Goal: Manage account settings

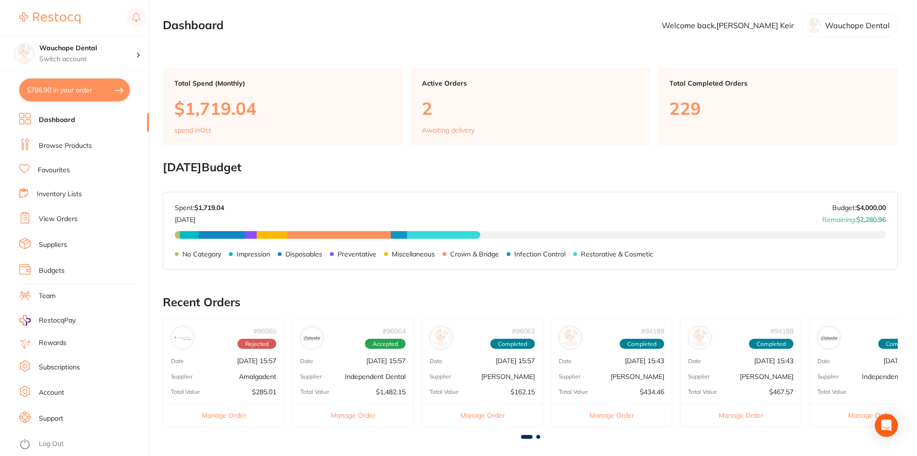
click at [855, 28] on p "Wauchope Dental" at bounding box center [857, 25] width 65 height 9
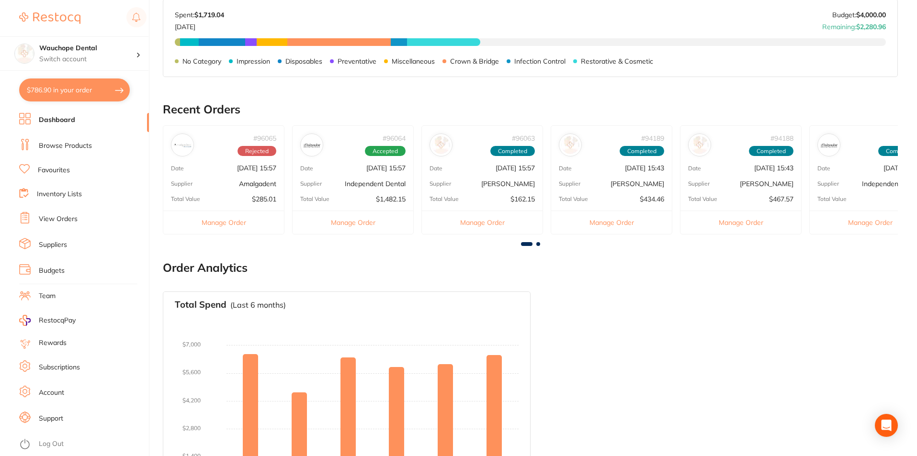
scroll to position [253, 0]
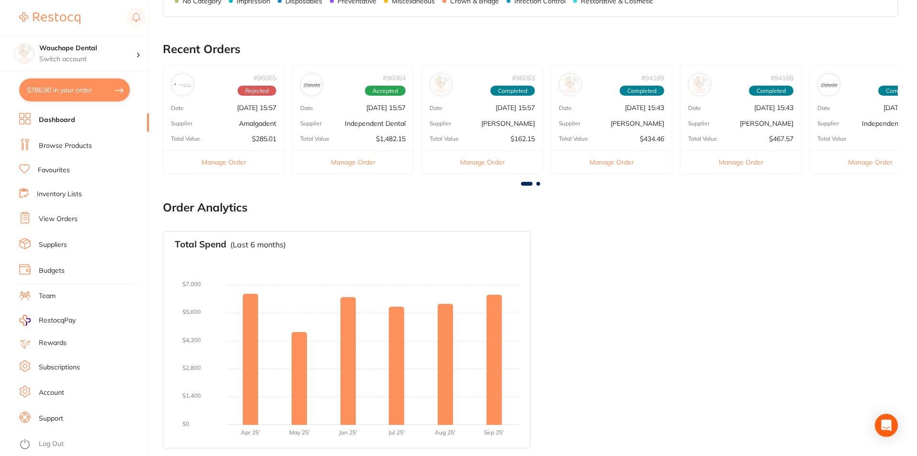
click at [52, 386] on li "Account" at bounding box center [84, 393] width 130 height 14
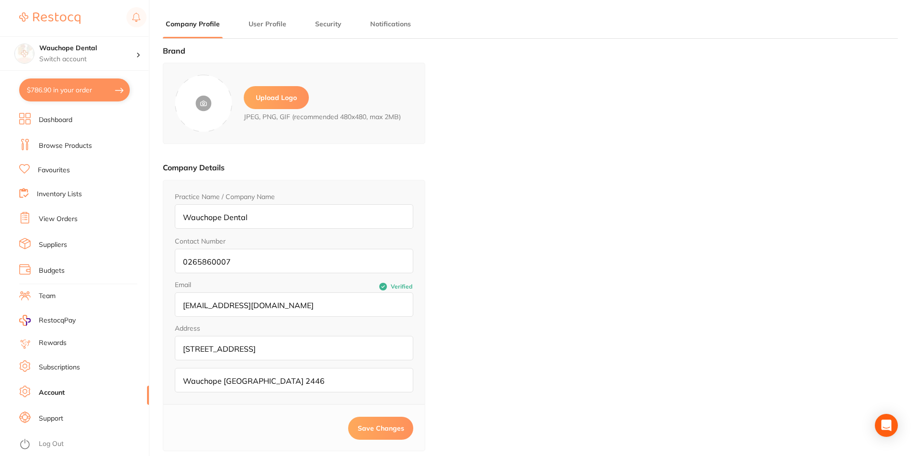
type input "[PERSON_NAME]"
type input "Keir"
type input "[EMAIL_ADDRESS][DOMAIN_NAME]"
click at [260, 31] on li "User Profile" at bounding box center [268, 28] width 44 height 19
click at [272, 25] on button "User Profile" at bounding box center [268, 24] width 44 height 9
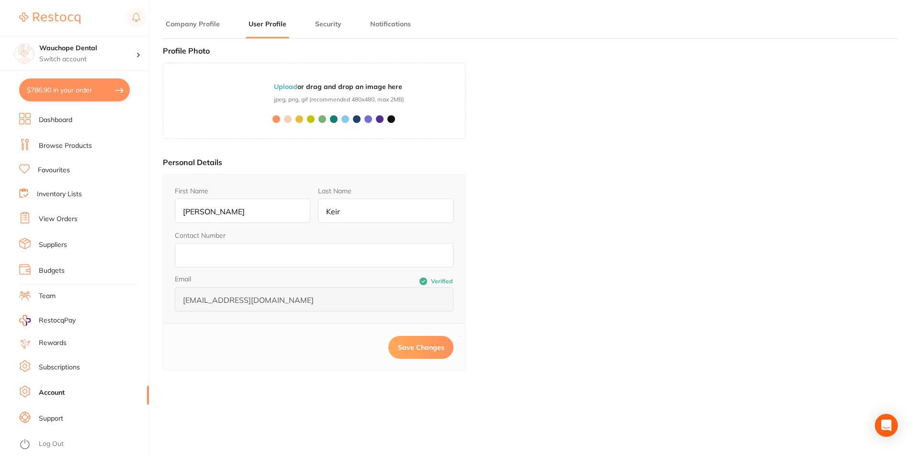
click at [320, 22] on button "Security" at bounding box center [328, 24] width 32 height 9
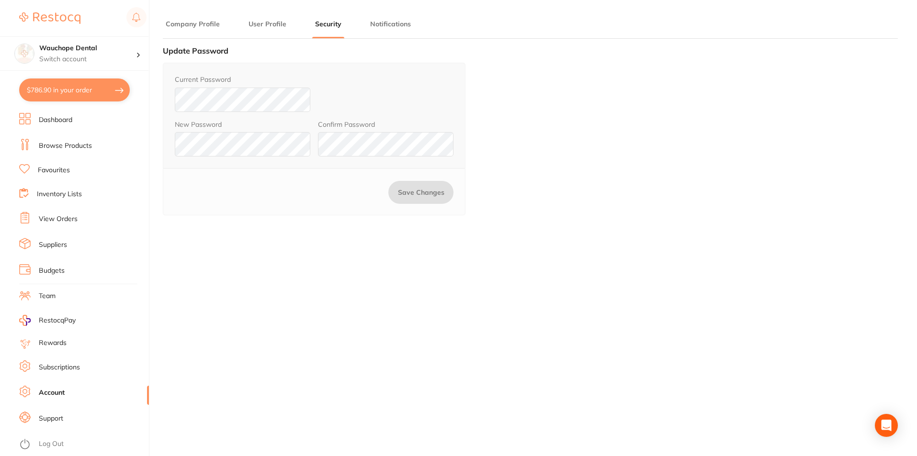
click at [392, 22] on button "Notifications" at bounding box center [390, 24] width 46 height 9
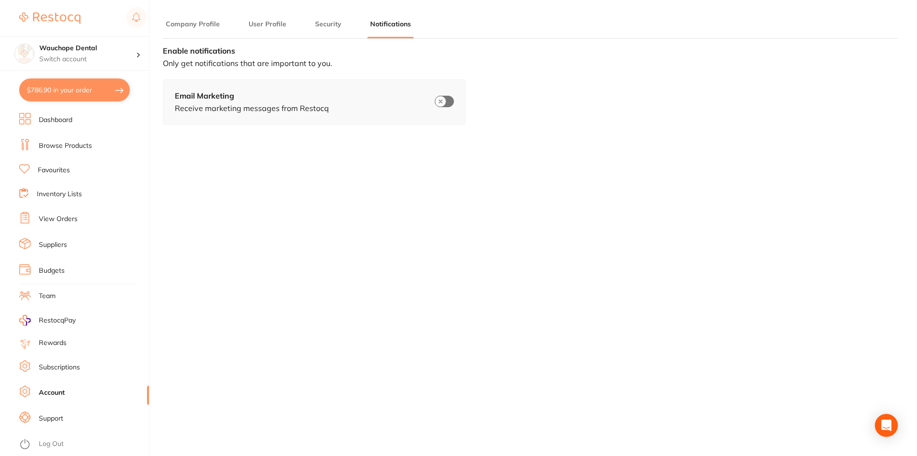
click at [203, 29] on li "Company Profile" at bounding box center [193, 28] width 60 height 19
click at [201, 24] on button "Company Profile" at bounding box center [193, 24] width 60 height 9
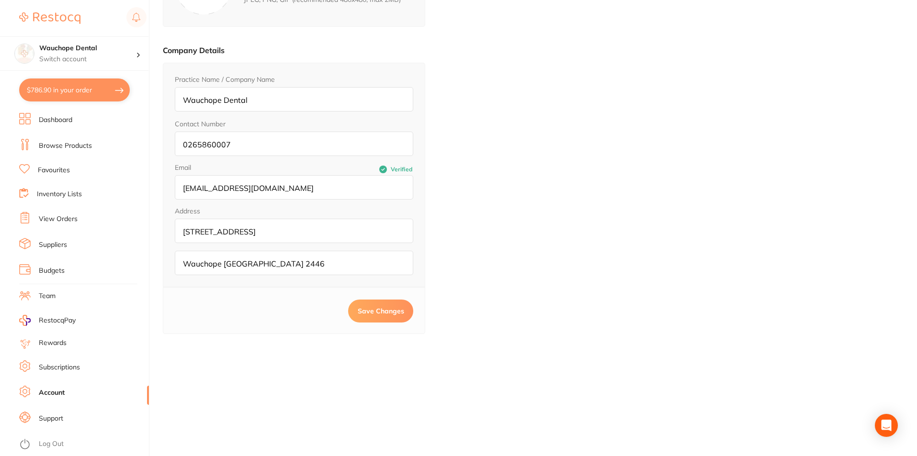
scroll to position [129, 0]
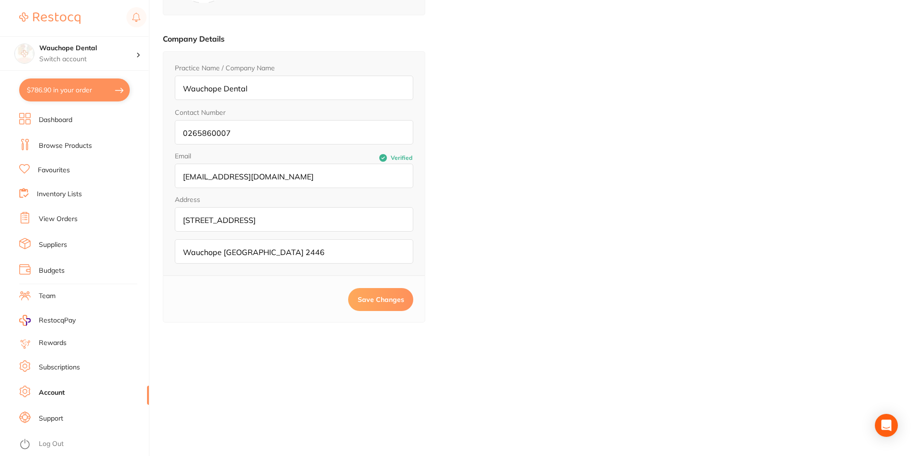
click at [59, 244] on link "Suppliers" at bounding box center [53, 245] width 28 height 10
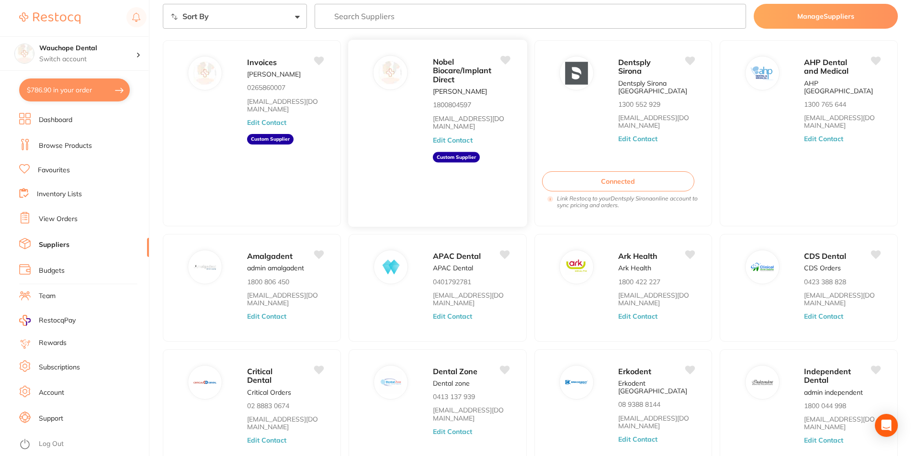
scroll to position [115, 0]
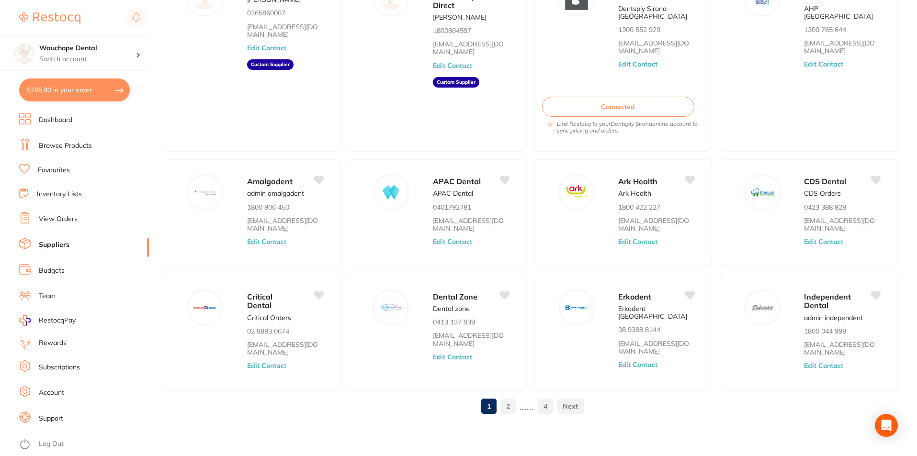
click at [507, 403] on link "2" at bounding box center [507, 406] width 15 height 19
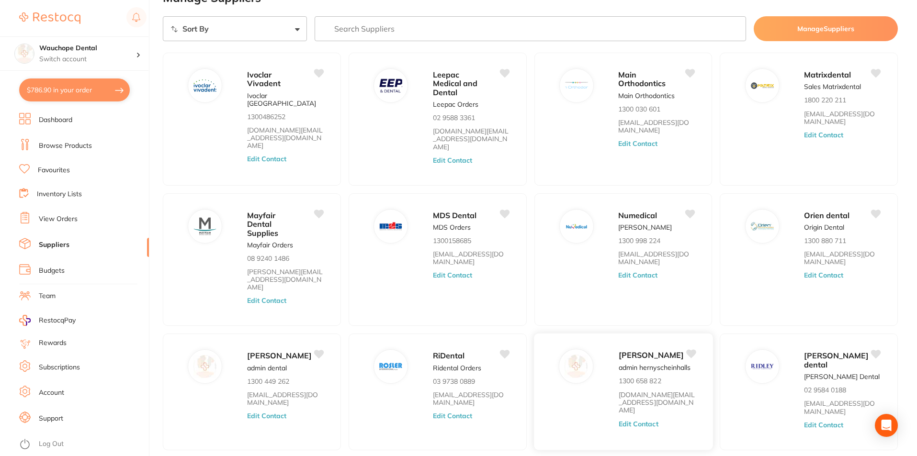
scroll to position [56, 0]
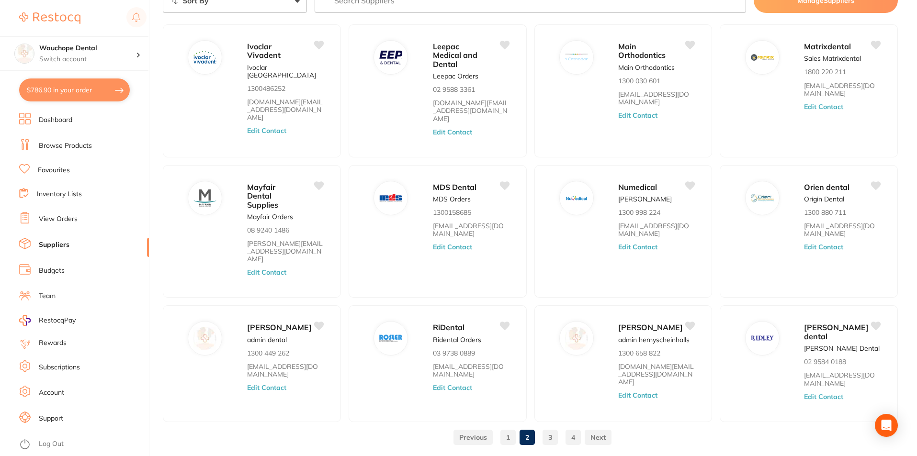
click at [549, 428] on link "3" at bounding box center [549, 437] width 15 height 19
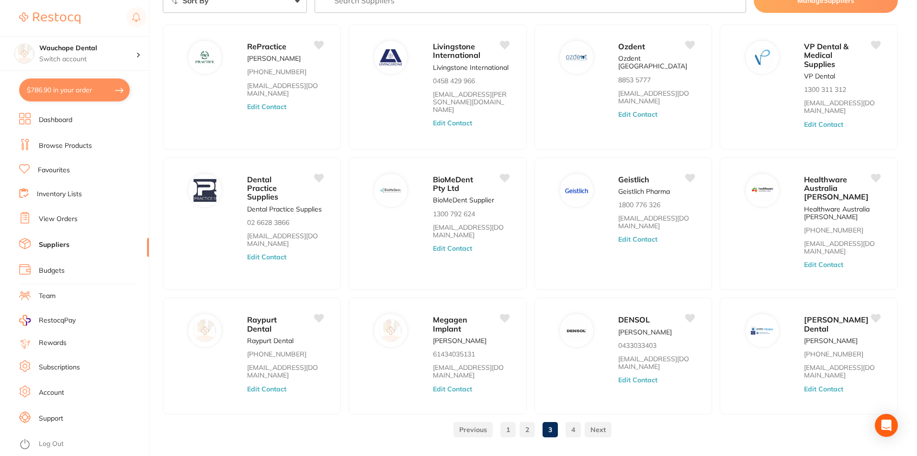
click at [530, 425] on link "2" at bounding box center [526, 429] width 15 height 19
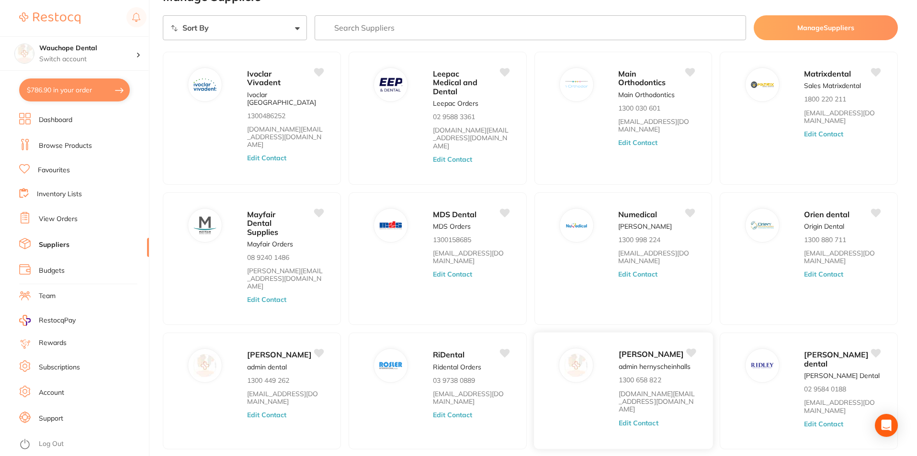
scroll to position [0, 0]
